Goal: Contribute content

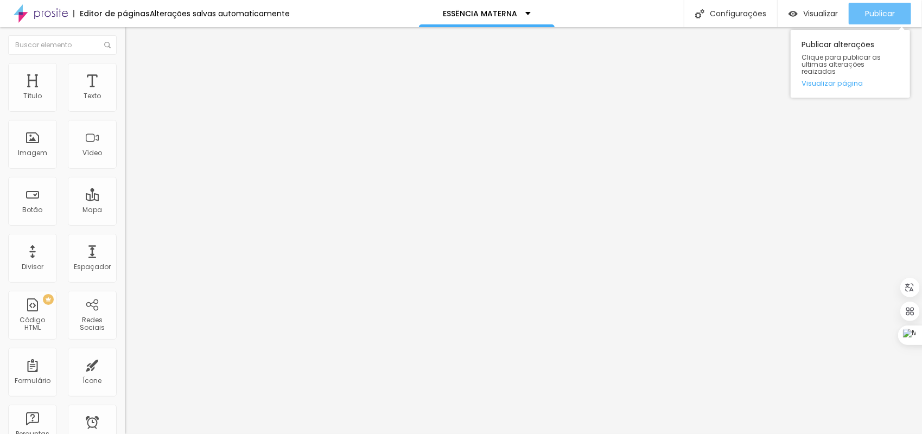
click at [884, 8] on div "Publicar" at bounding box center [880, 14] width 30 height 22
click at [881, 11] on span "Publicar" at bounding box center [880, 13] width 30 height 9
click at [870, 9] on span "Publicar" at bounding box center [880, 13] width 30 height 9
